Goal: Task Accomplishment & Management: Use online tool/utility

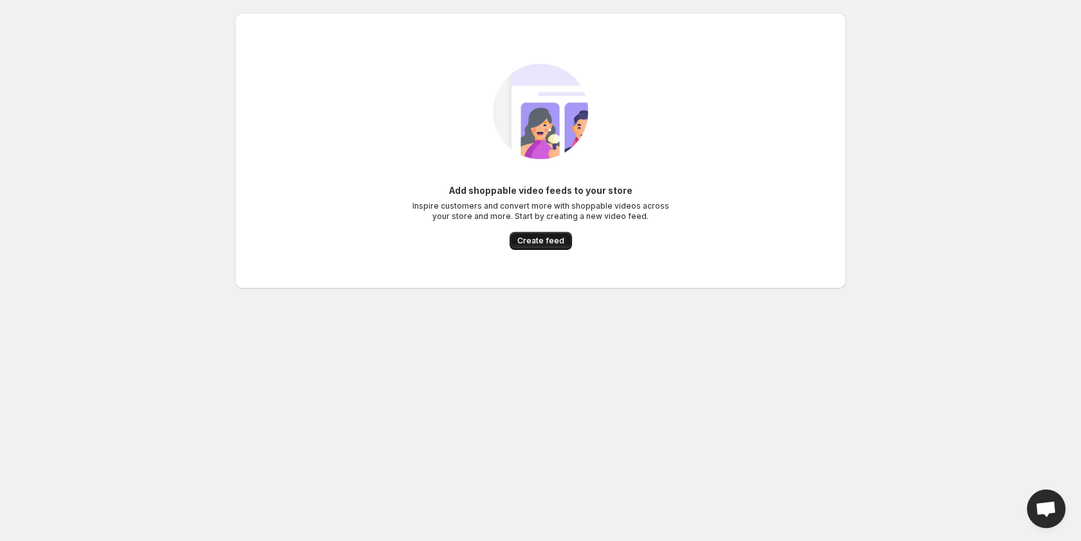
click at [537, 236] on span "Create feed" at bounding box center [540, 241] width 47 height 10
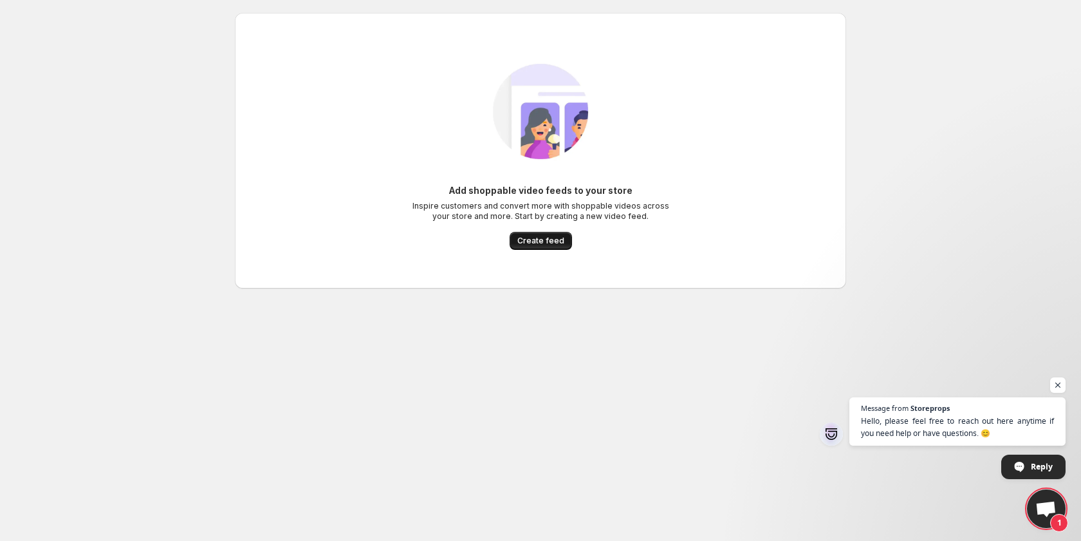
click at [542, 246] on button "Create feed" at bounding box center [541, 241] width 62 height 18
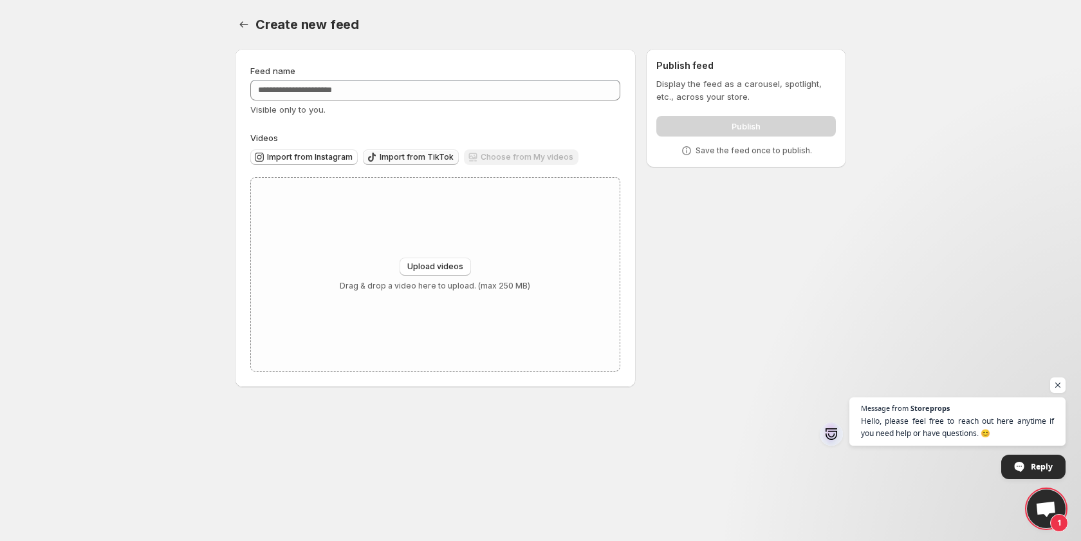
click at [407, 154] on span "Import from TikTok" at bounding box center [417, 157] width 74 height 10
click at [403, 156] on span "Import from TikTok" at bounding box center [417, 157] width 74 height 10
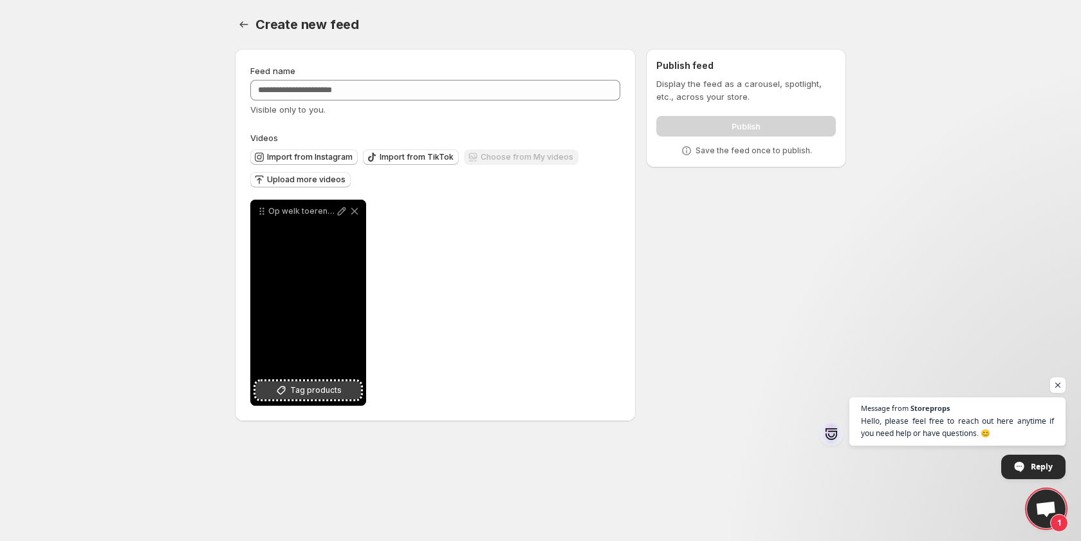
click at [297, 391] on span "Tag products" at bounding box center [315, 390] width 51 height 13
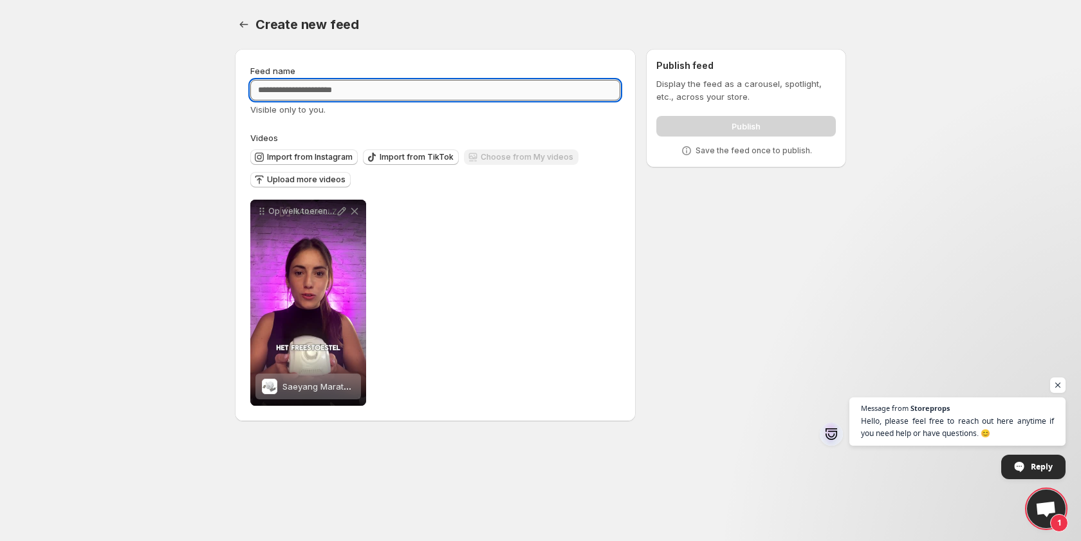
click at [353, 91] on input "Feed name" at bounding box center [435, 90] width 370 height 21
type input "**********"
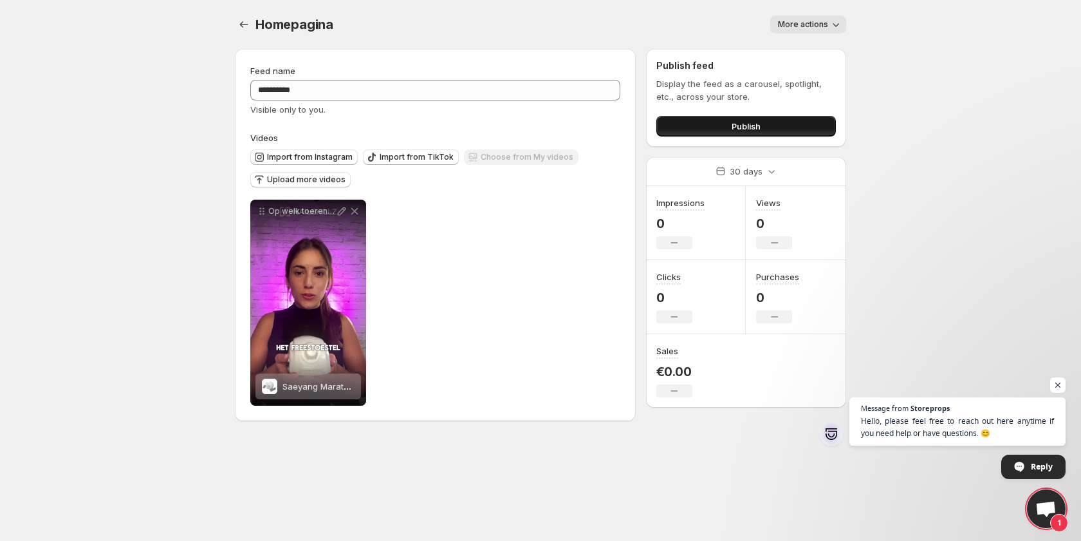
click at [756, 131] on span "Publish" at bounding box center [746, 126] width 29 height 13
